Goal: Check status

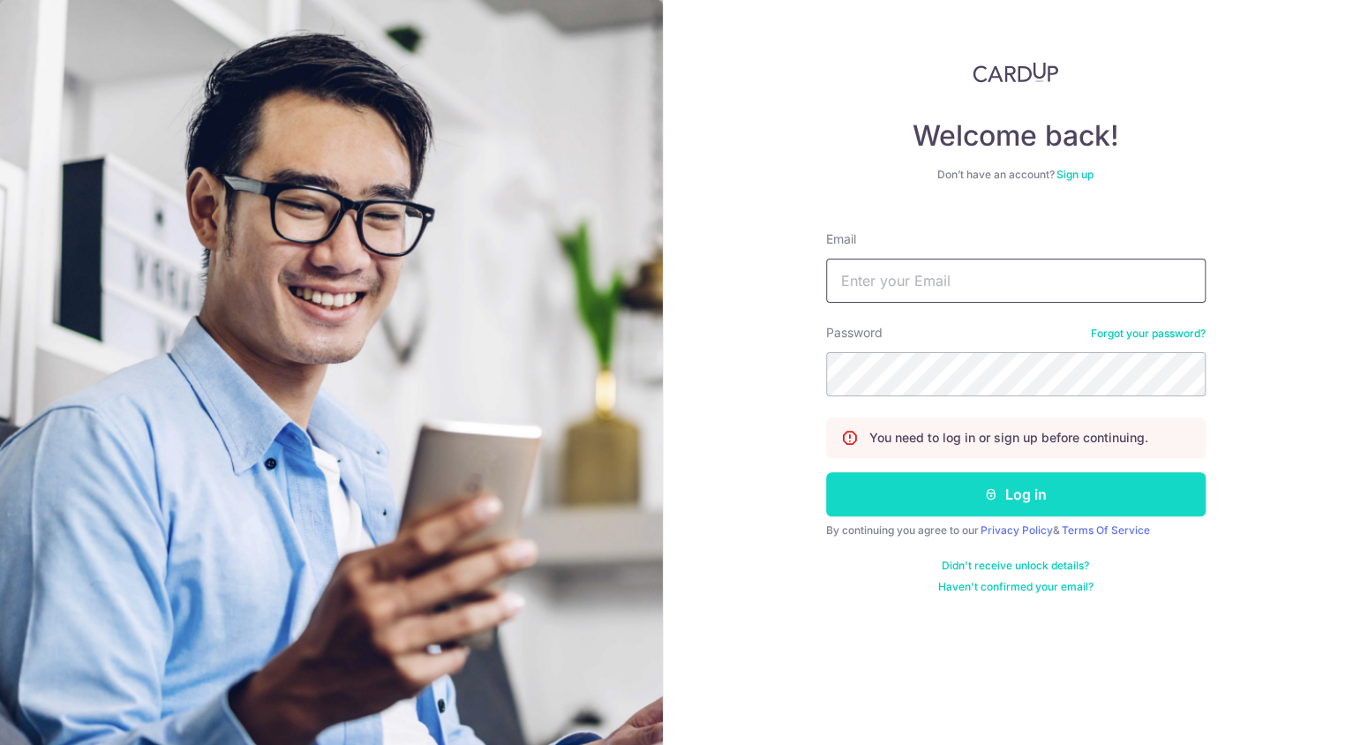
type input "[EMAIL_ADDRESS][DOMAIN_NAME]"
click at [1028, 499] on button "Log in" at bounding box center [1016, 494] width 380 height 44
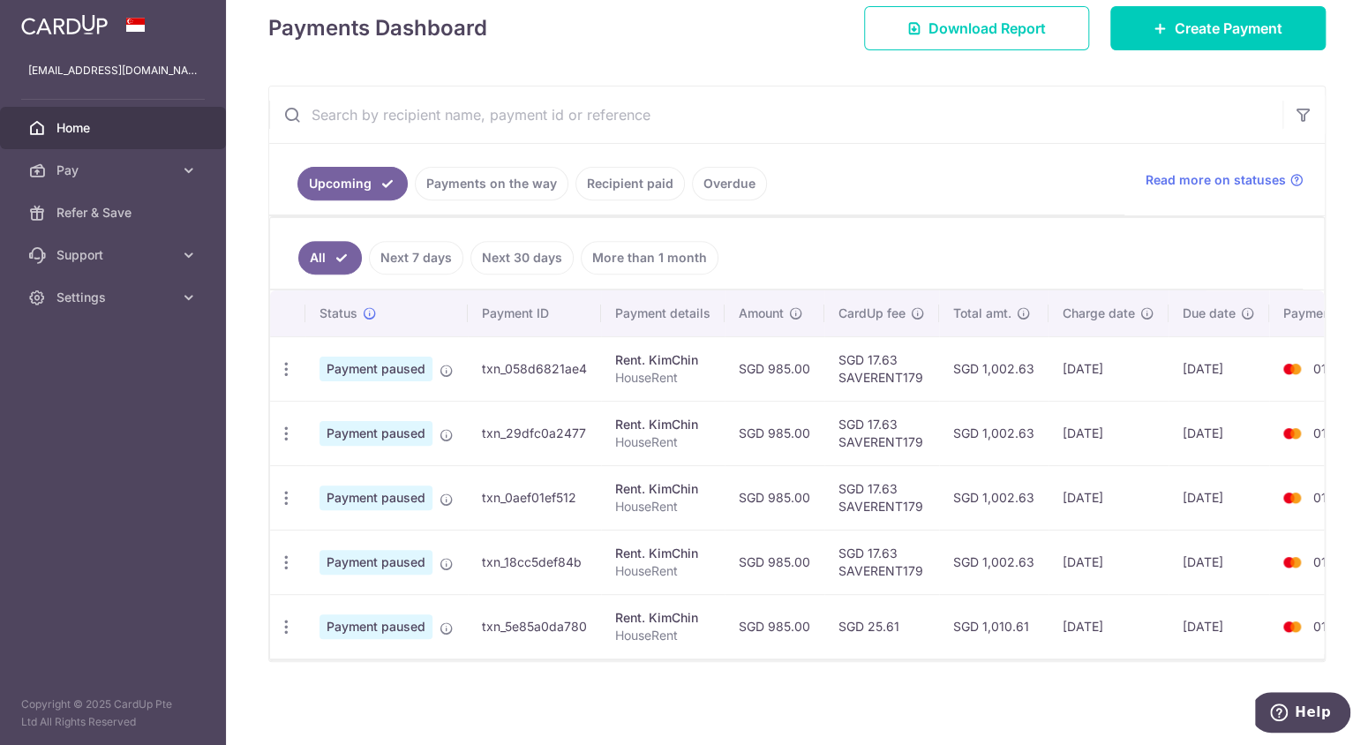
click at [486, 177] on link "Payments on the way" at bounding box center [492, 184] width 154 height 34
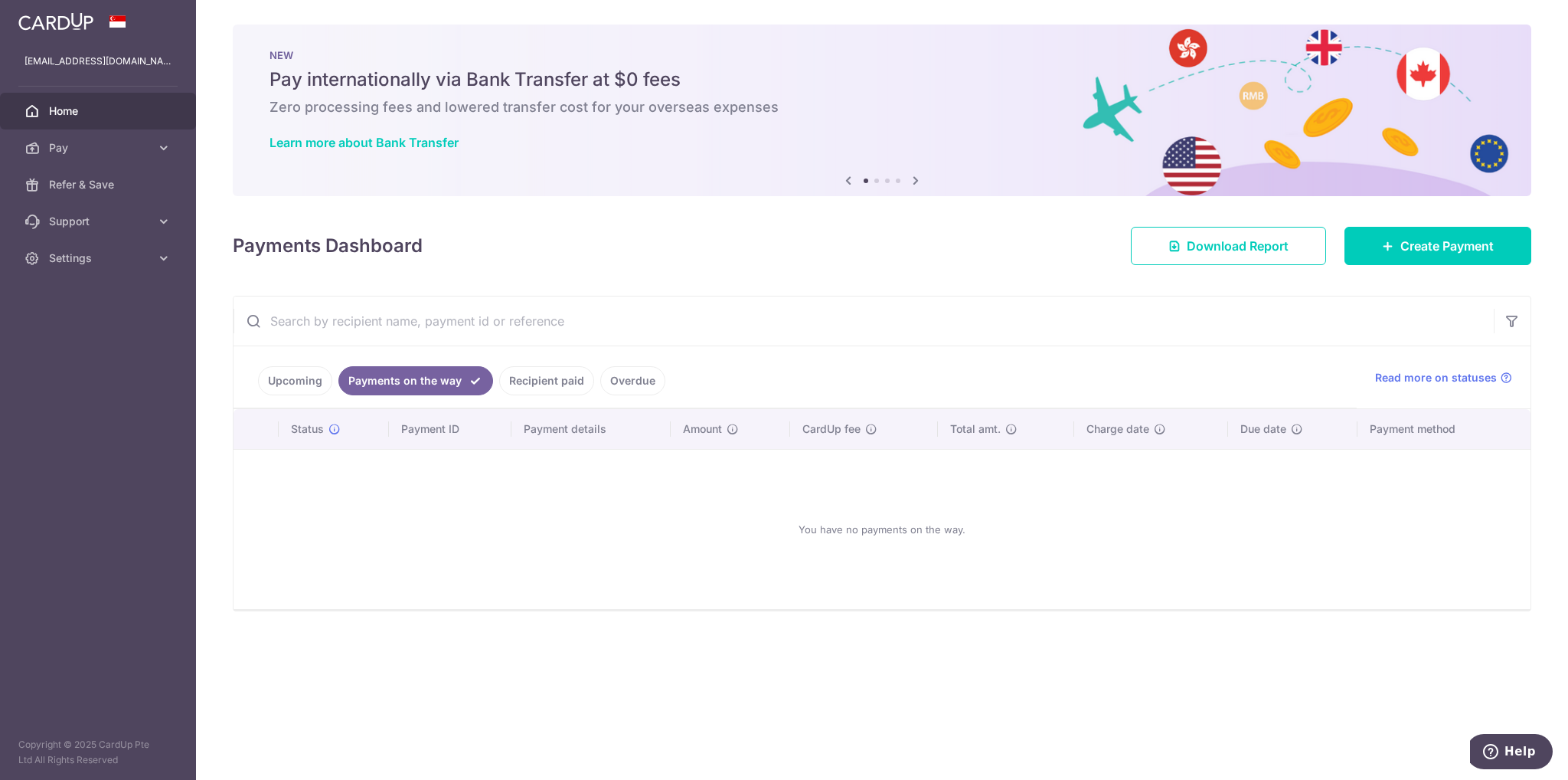
click at [526, 377] on link "Recipient paid" at bounding box center [546, 381] width 95 height 29
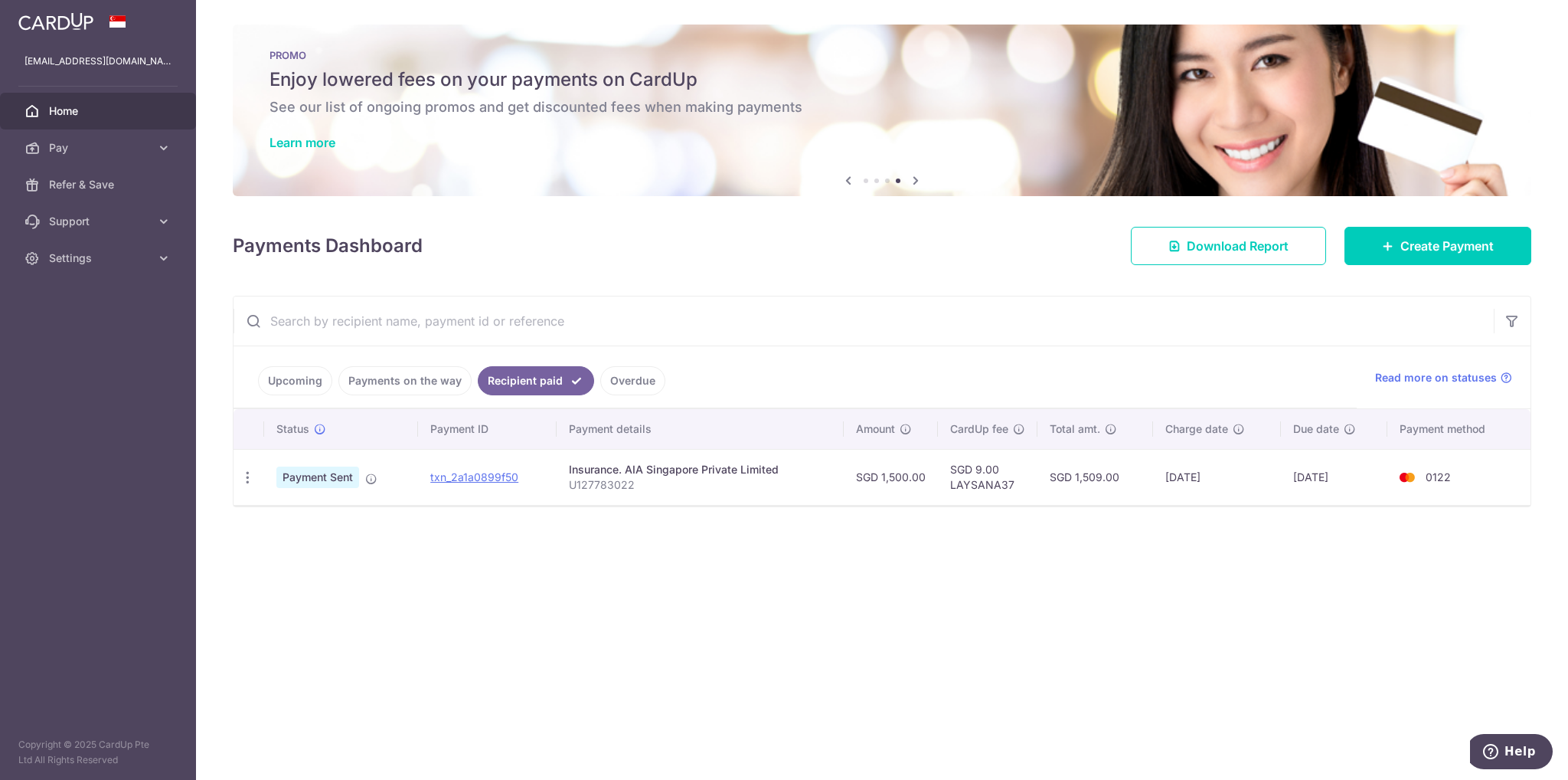
click at [76, 110] on span "Home" at bounding box center [99, 111] width 101 height 16
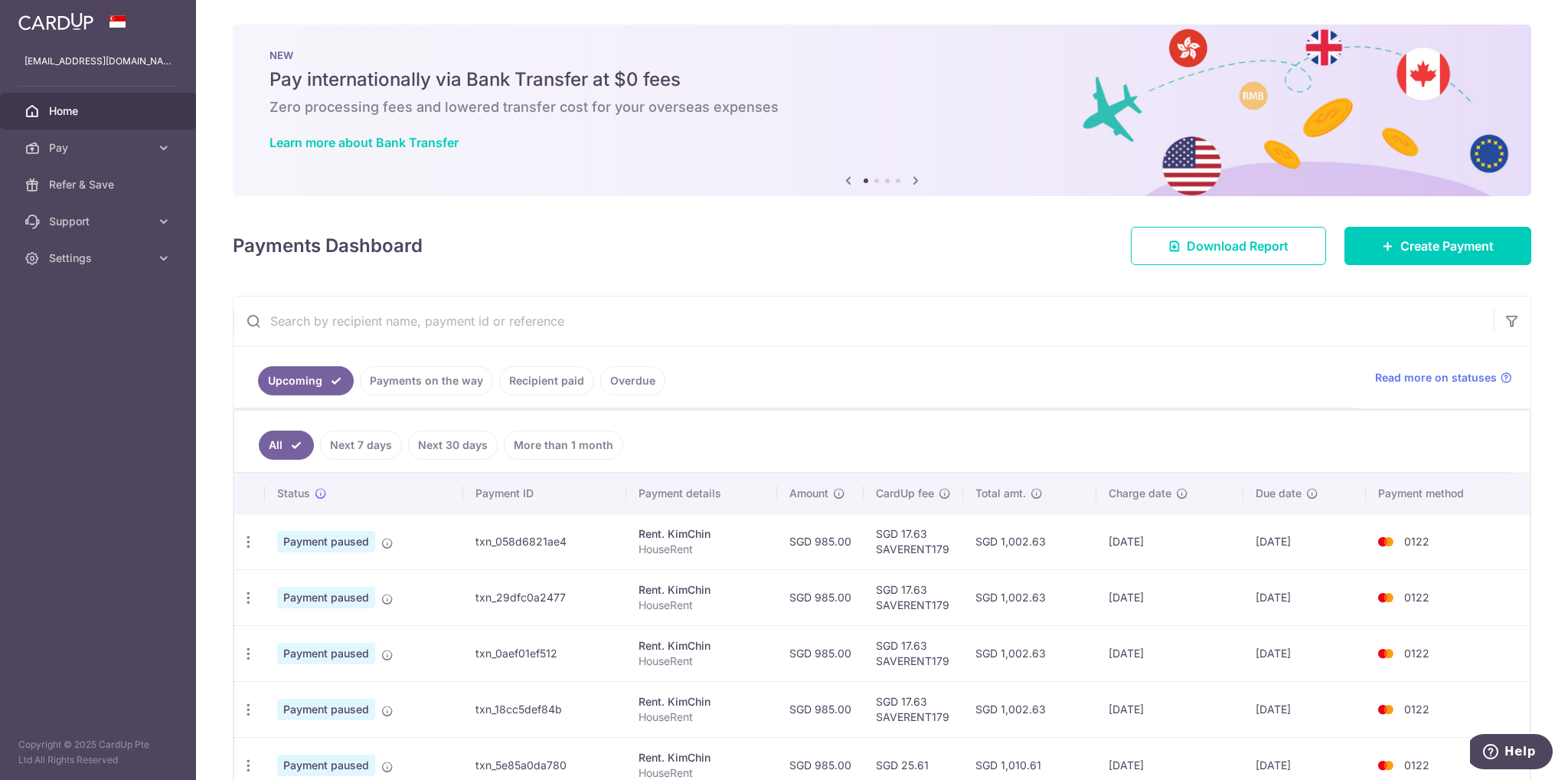
click at [359, 540] on span "Payment paused" at bounding box center [326, 541] width 98 height 22
click at [391, 542] on icon at bounding box center [388, 543] width 12 height 12
click at [390, 541] on icon at bounding box center [388, 543] width 12 height 12
click at [333, 533] on span "Payment paused" at bounding box center [326, 541] width 98 height 22
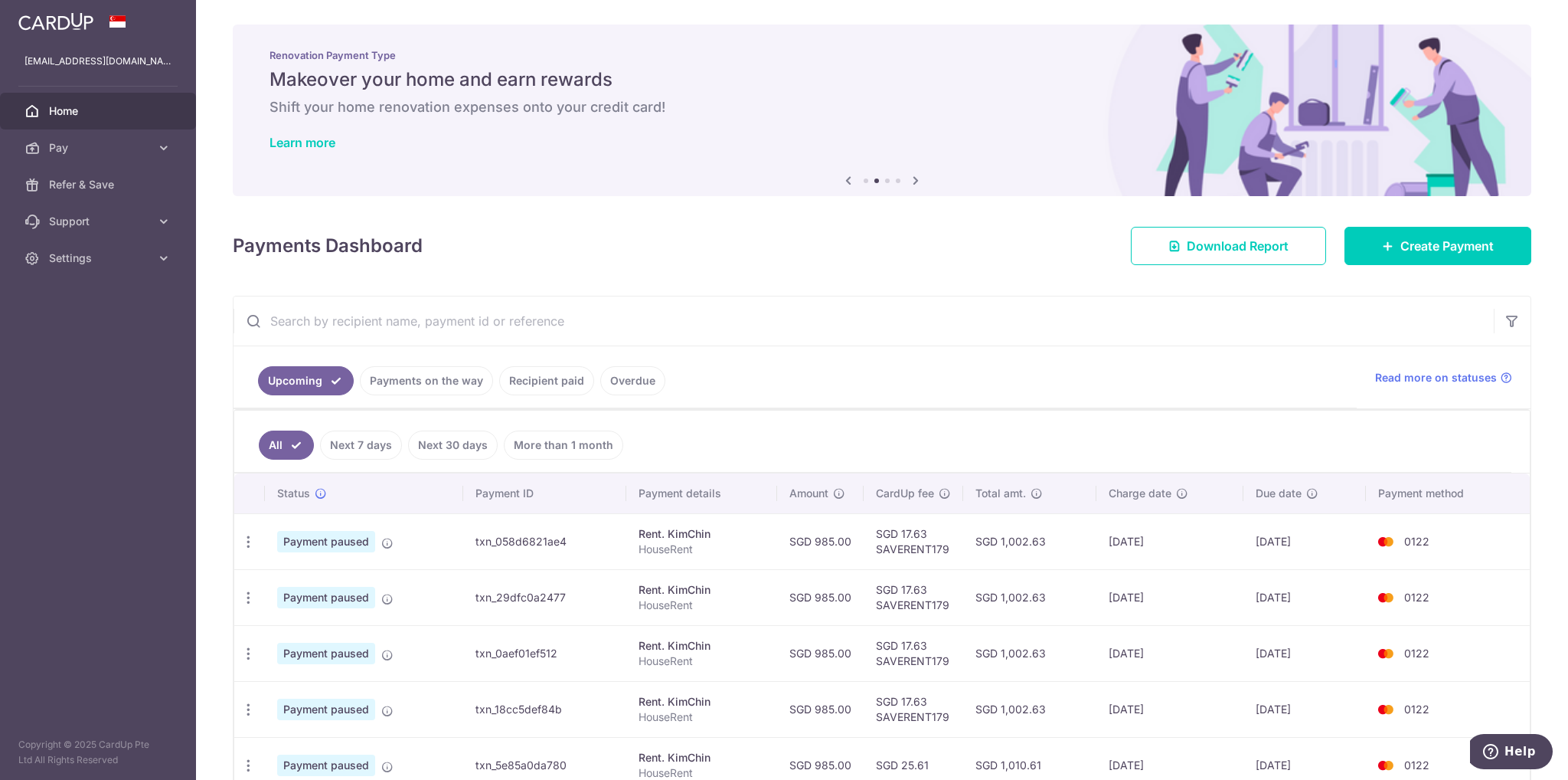
scroll to position [85, 0]
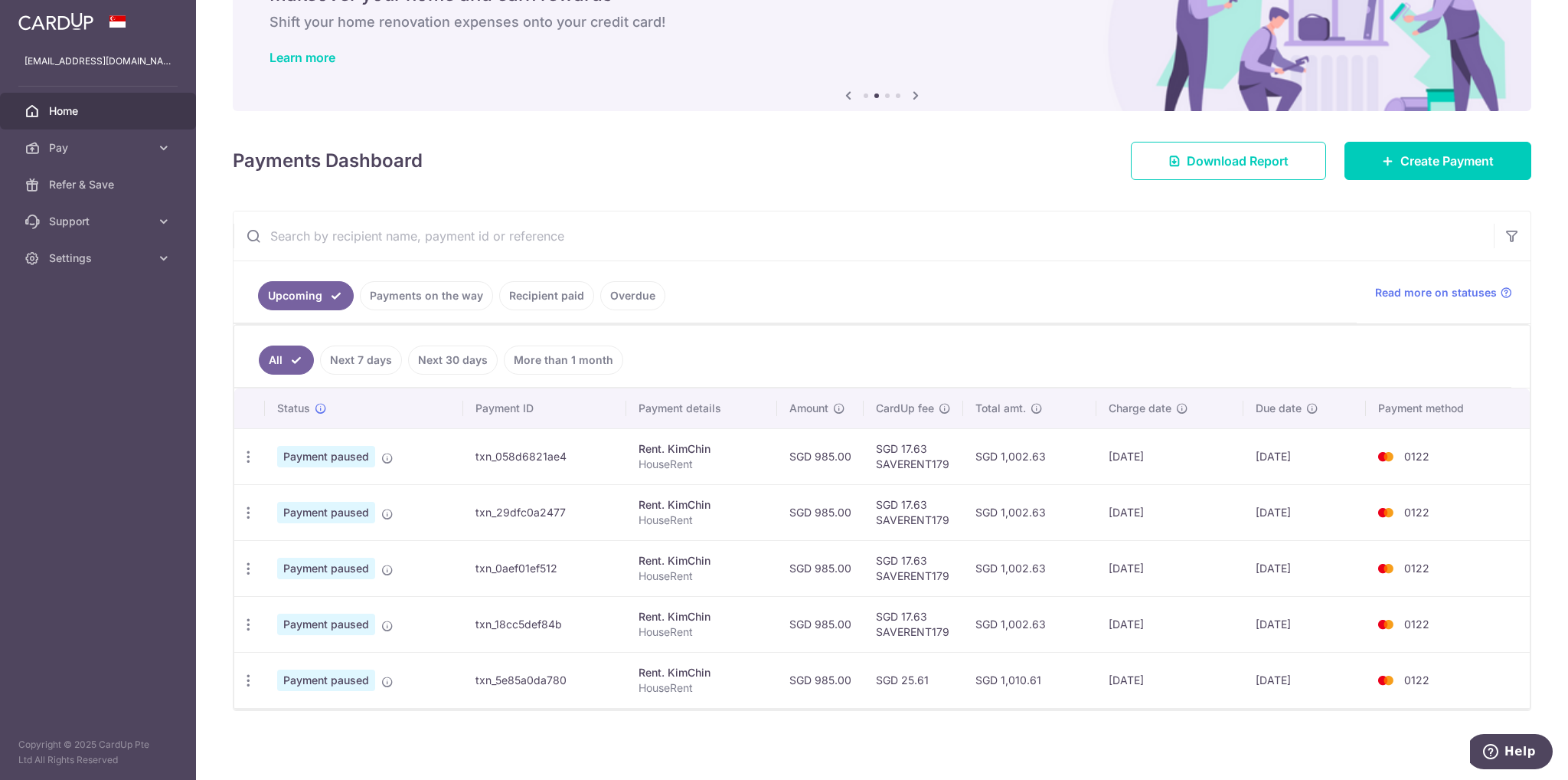
click at [117, 127] on link "Home" at bounding box center [98, 111] width 196 height 36
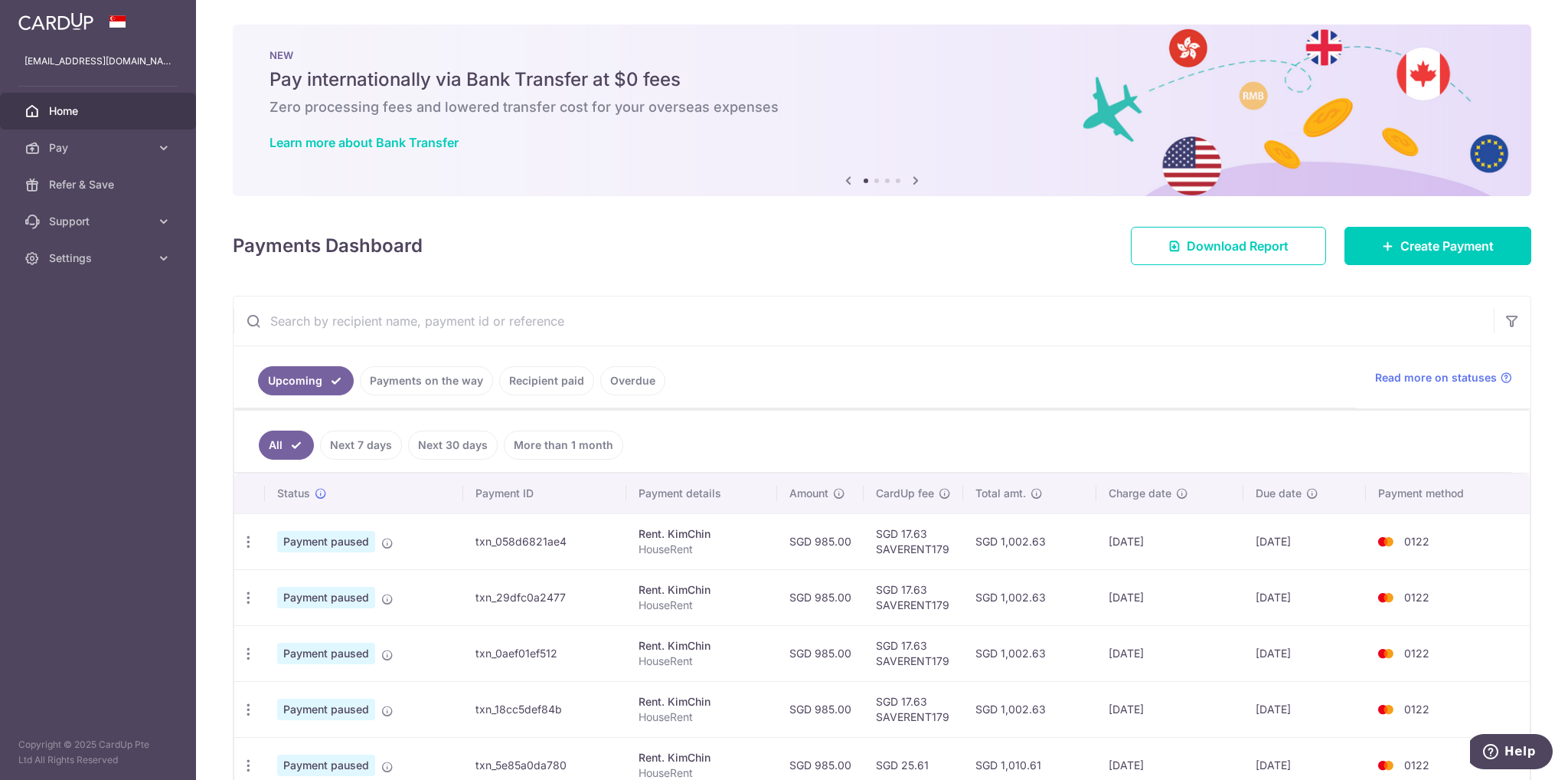
click at [892, 292] on div "× Pause Schedule Pause all future payments in this series Pause just this one p…" at bounding box center [882, 390] width 1372 height 780
